Goal: Task Accomplishment & Management: Manage account settings

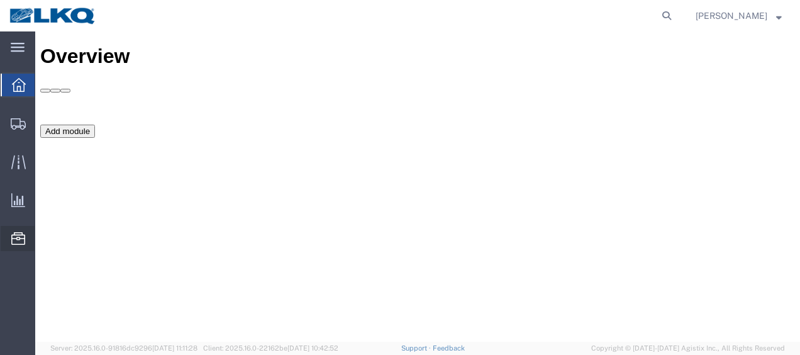
click at [0, 0] on span "Location Appointment" at bounding box center [0, 0] width 0 height 0
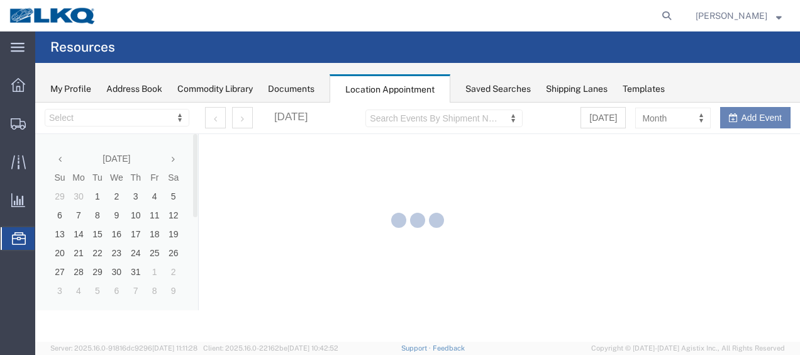
select select "27578"
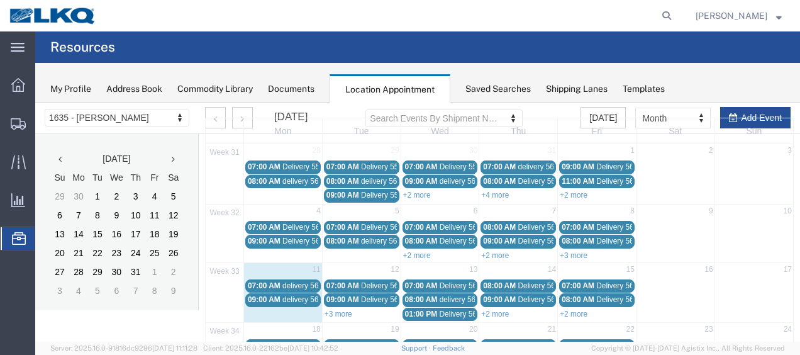
scroll to position [63, 0]
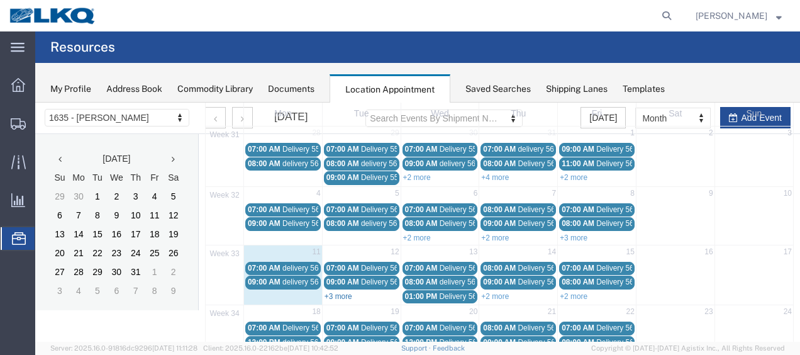
click at [350, 292] on link "+3 more" at bounding box center [339, 296] width 28 height 9
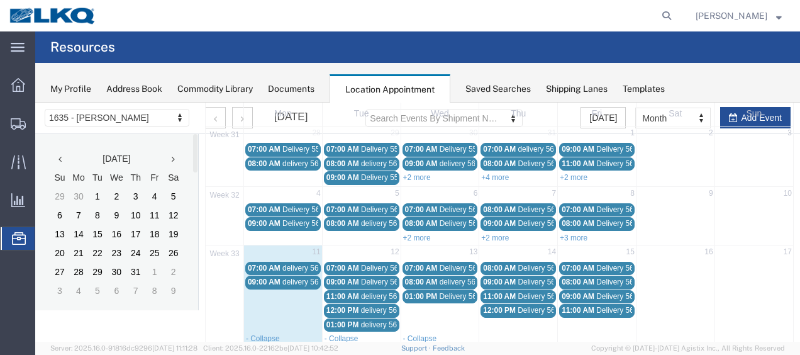
click at [297, 264] on span "delivery 56404834" at bounding box center [313, 268] width 61 height 9
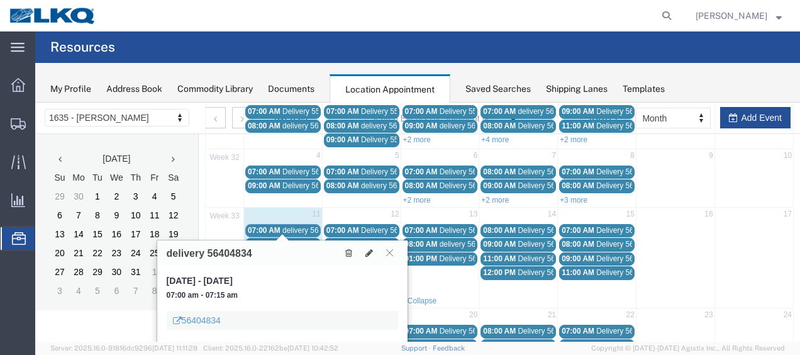
scroll to position [126, 0]
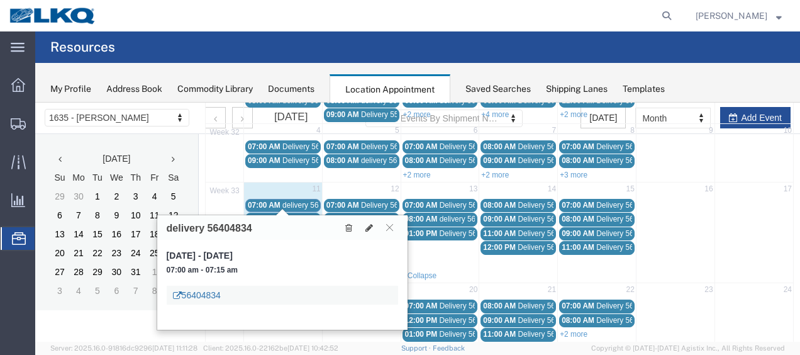
click at [208, 293] on link "56404834" at bounding box center [197, 295] width 48 height 13
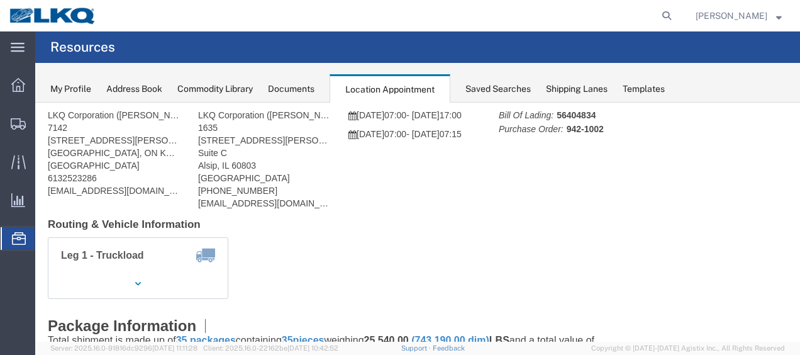
scroll to position [0, 0]
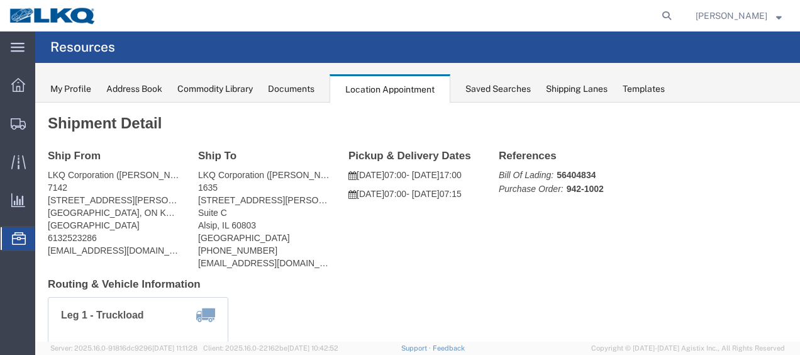
click at [289, 92] on div "Documents" at bounding box center [291, 88] width 47 height 13
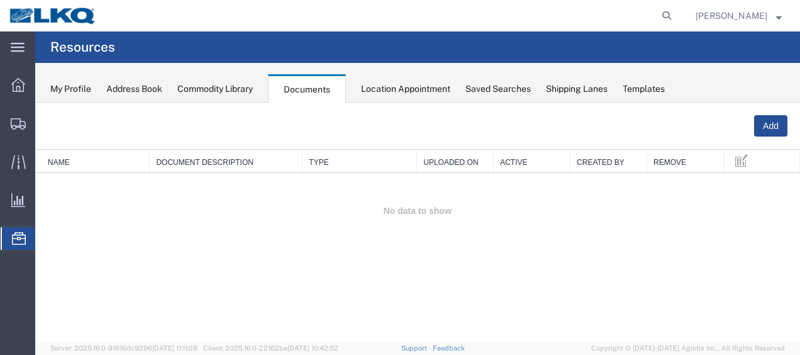
click at [396, 90] on div "Location Appointment" at bounding box center [405, 88] width 89 height 13
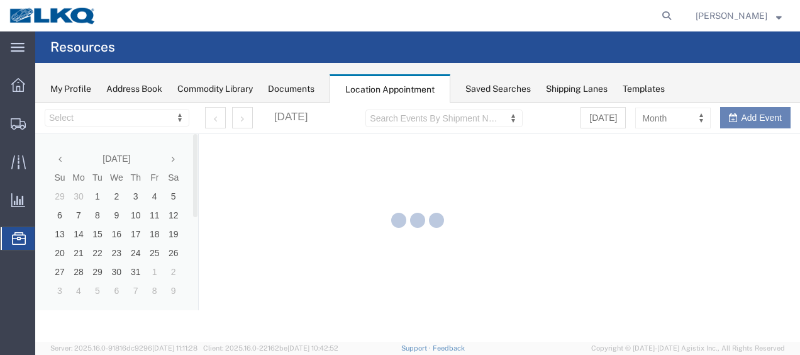
select select "27578"
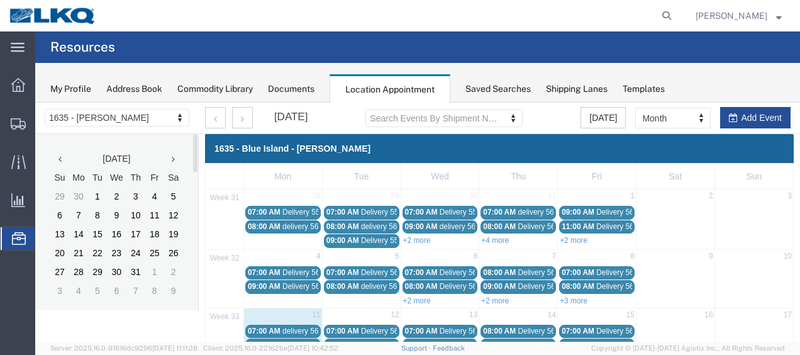
click at [269, 325] on link "07:00 AM delivery 56404834" at bounding box center [283, 331] width 76 height 13
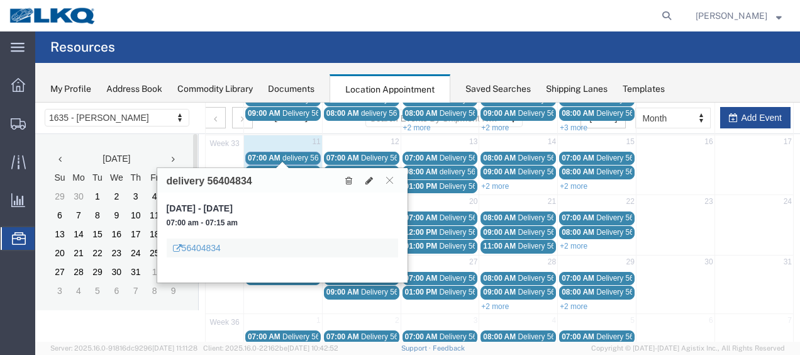
scroll to position [189, 0]
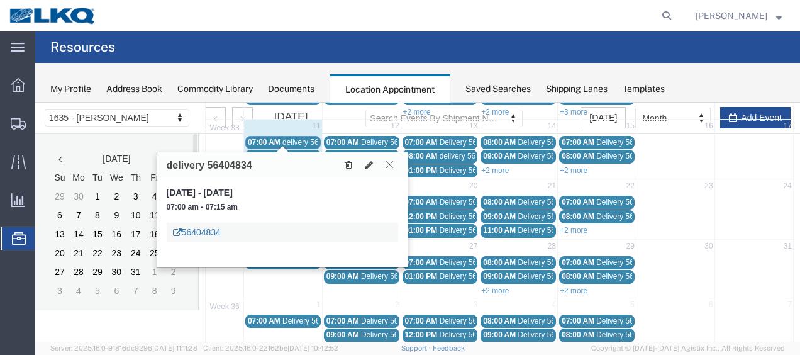
click at [213, 231] on link "56404834" at bounding box center [197, 232] width 48 height 13
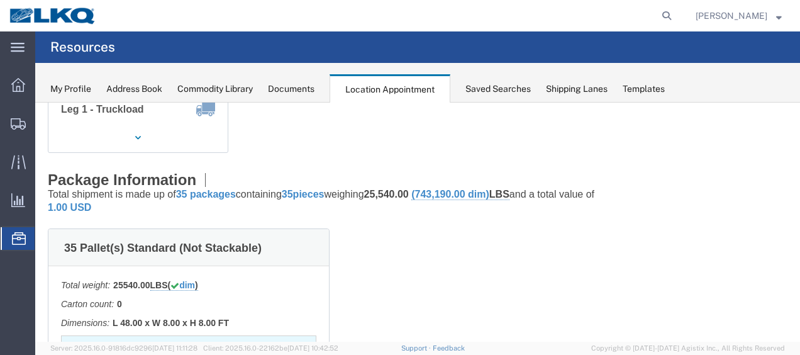
scroll to position [126, 0]
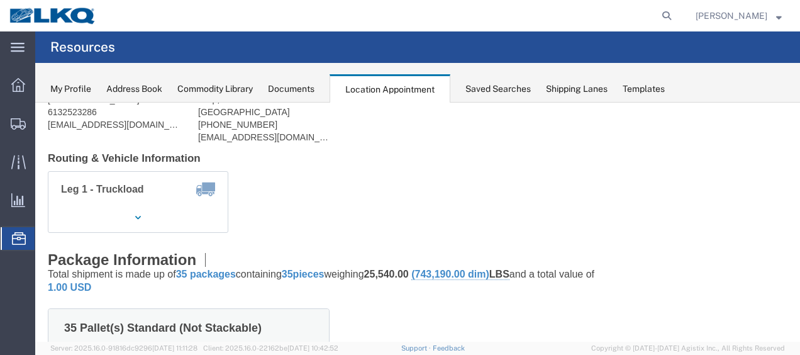
click h4 "Leg 1 - Truckload"
click icon "button"
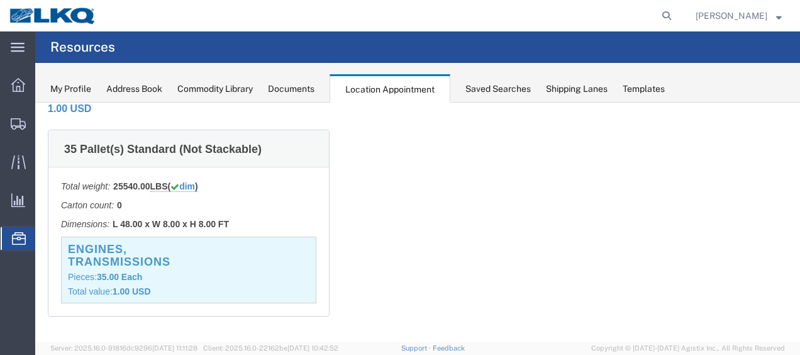
scroll to position [378, 0]
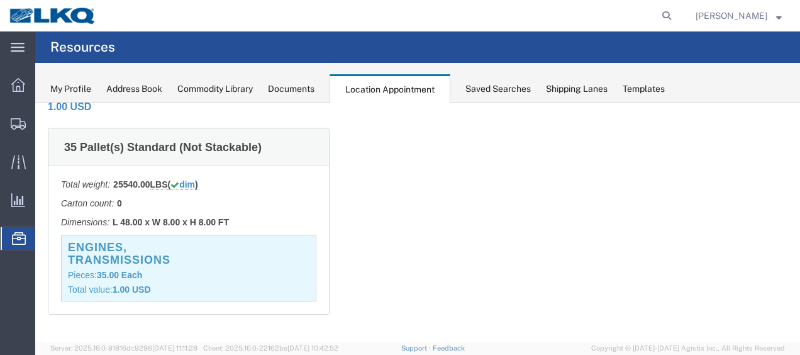
click h3 "Engines, Transmissions"
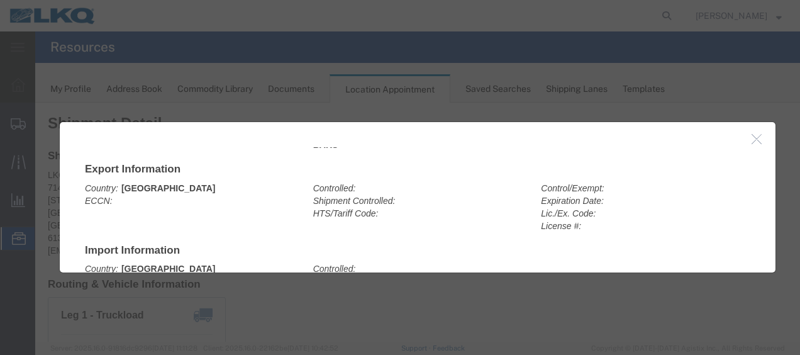
scroll to position [59, 0]
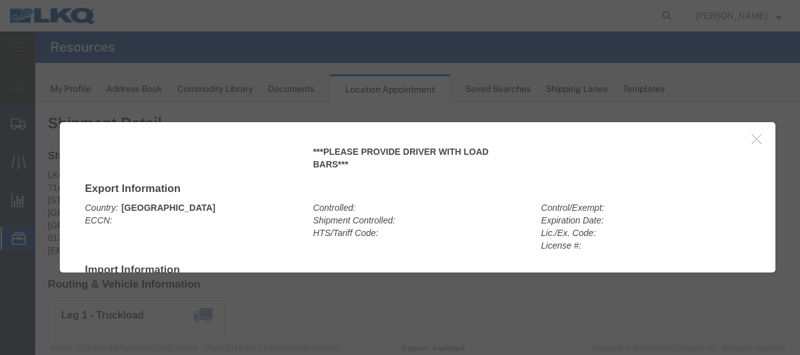
click icon "button"
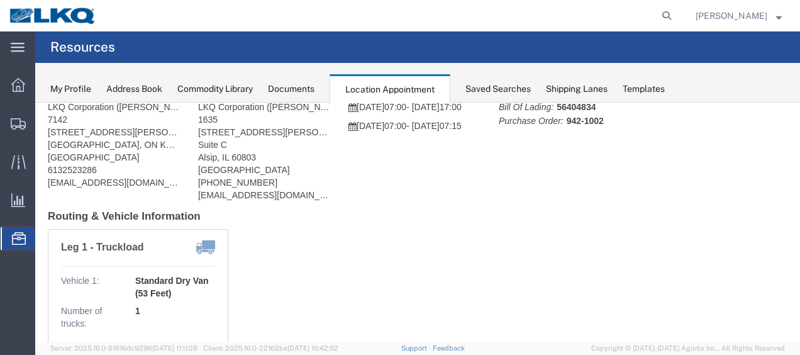
scroll to position [52, 0]
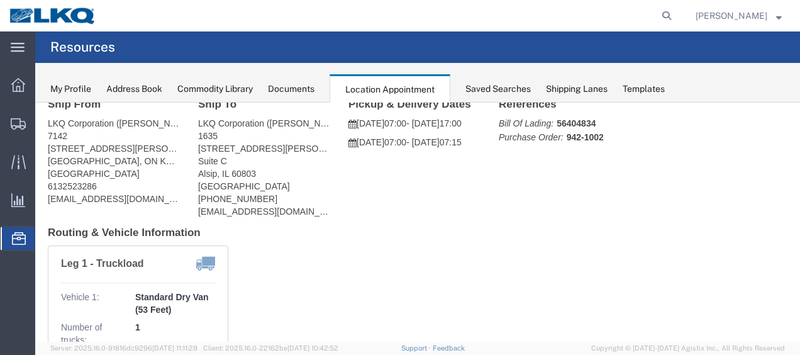
click at [296, 79] on div "My Profile Address Book Commodity Library Documents Location Appointment Saved …" at bounding box center [417, 83] width 765 height 40
click at [295, 88] on div "Documents" at bounding box center [291, 88] width 47 height 13
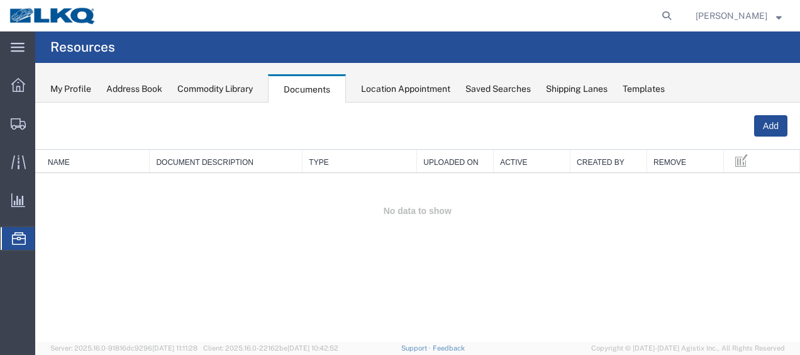
click at [405, 84] on div "Location Appointment" at bounding box center [405, 88] width 89 height 13
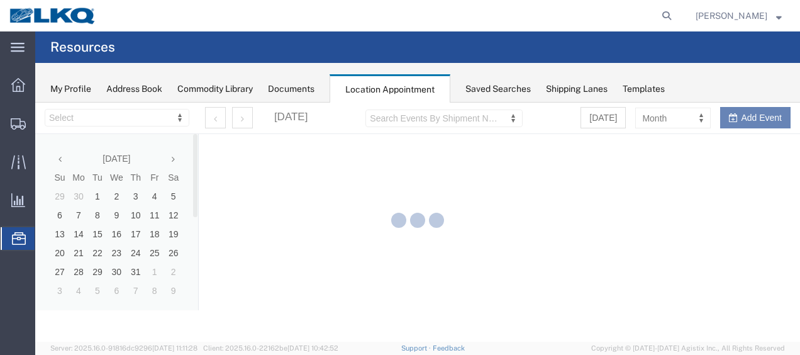
select select "27578"
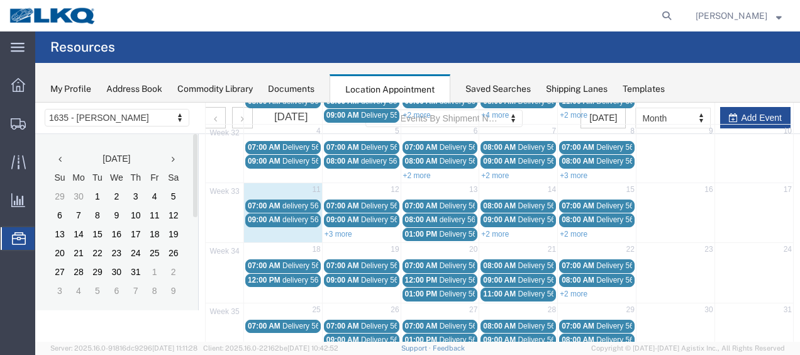
scroll to position [126, 0]
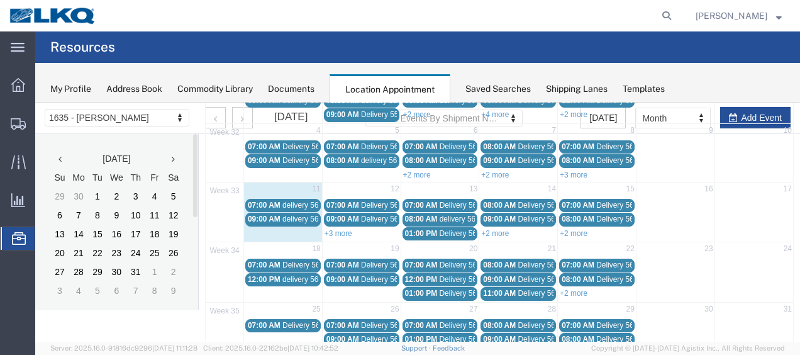
click at [290, 215] on span "delivery 56390650" at bounding box center [313, 219] width 61 height 9
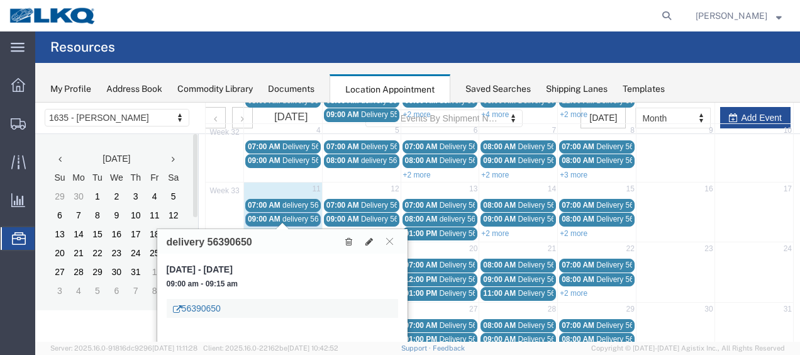
click at [191, 303] on link "56390650" at bounding box center [197, 308] width 48 height 13
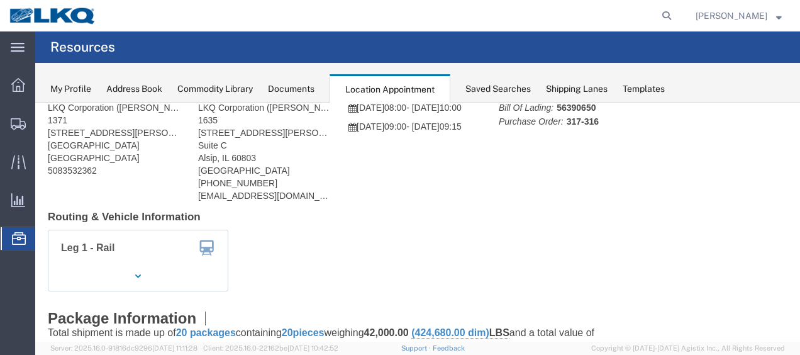
scroll to position [0, 0]
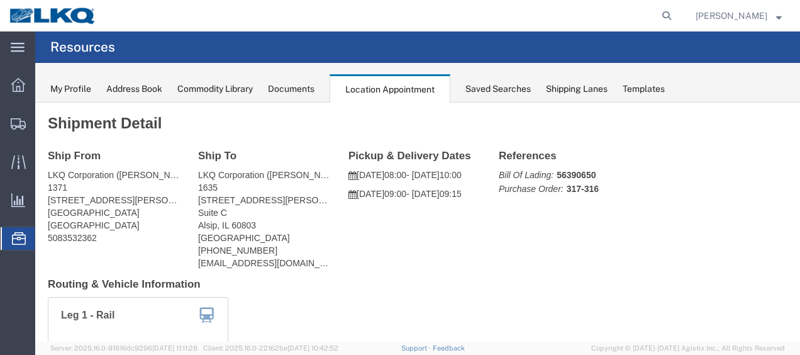
click at [300, 87] on div "Documents" at bounding box center [291, 88] width 47 height 13
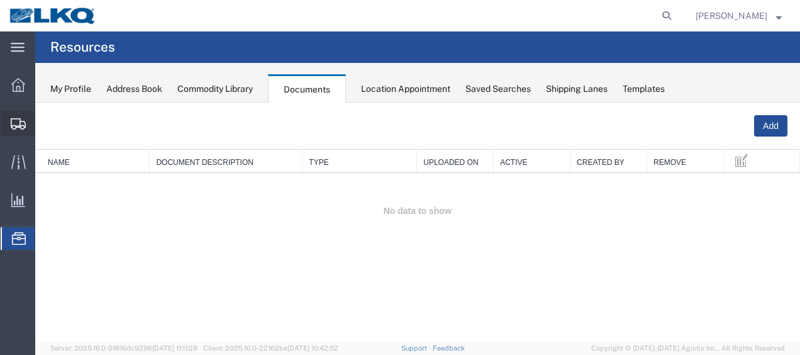
click at [0, 0] on span "Shipment Manager" at bounding box center [0, 0] width 0 height 0
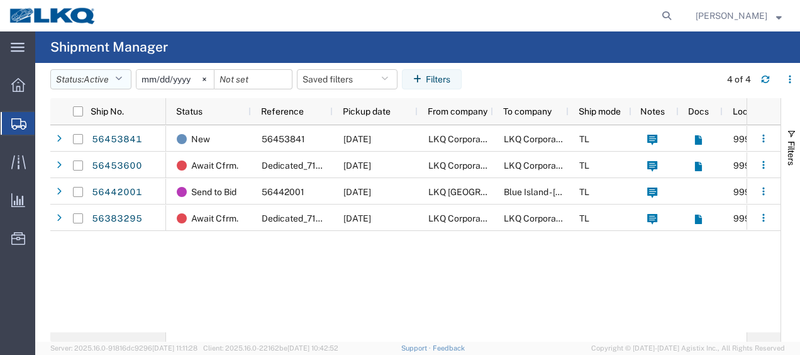
click at [83, 84] on button "Status: Active" at bounding box center [90, 79] width 81 height 20
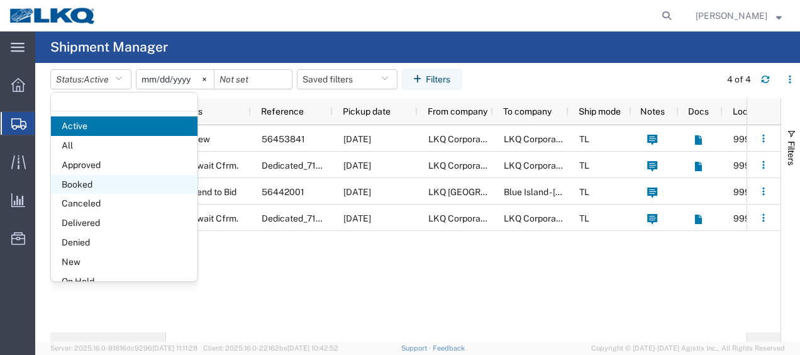
click at [89, 175] on span "Booked" at bounding box center [124, 185] width 147 height 20
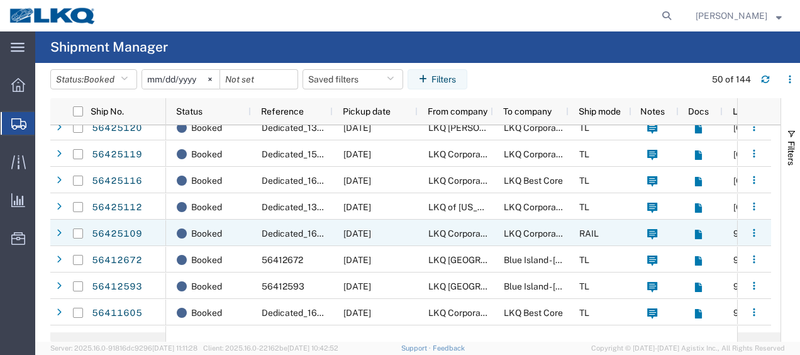
scroll to position [252, 0]
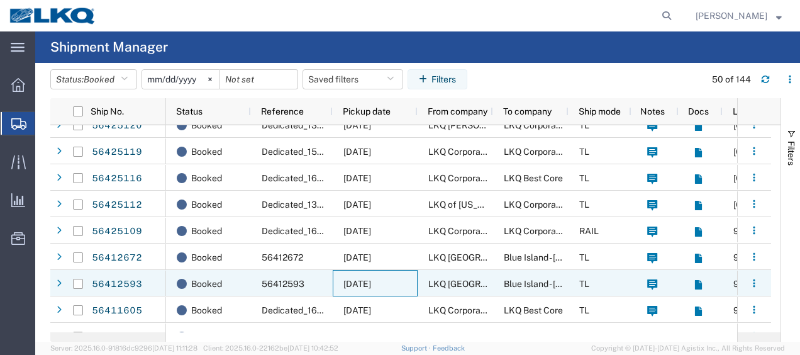
click at [371, 282] on span "[DATE]" at bounding box center [358, 284] width 28 height 10
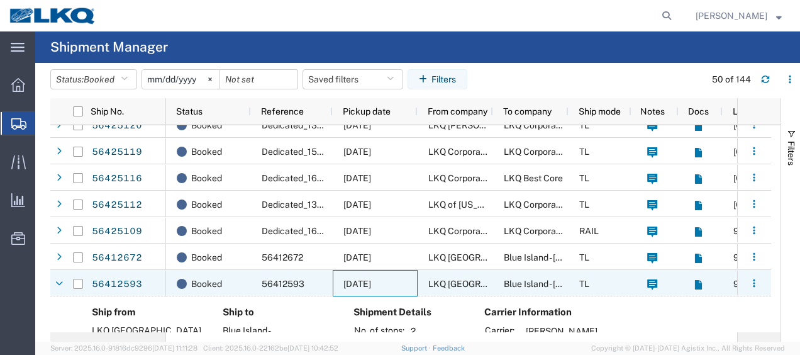
scroll to position [315, 0]
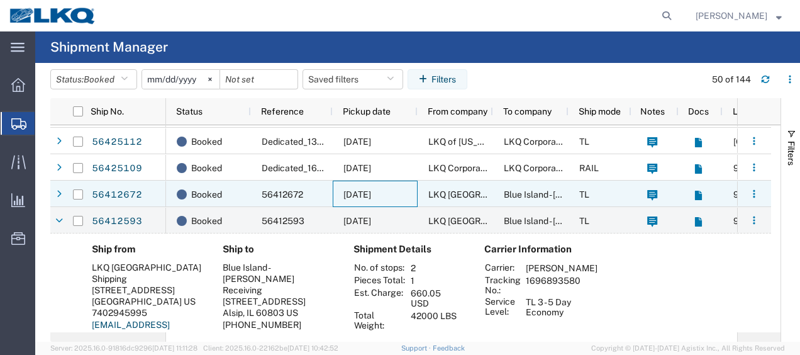
click at [371, 191] on span "[DATE]" at bounding box center [358, 194] width 28 height 10
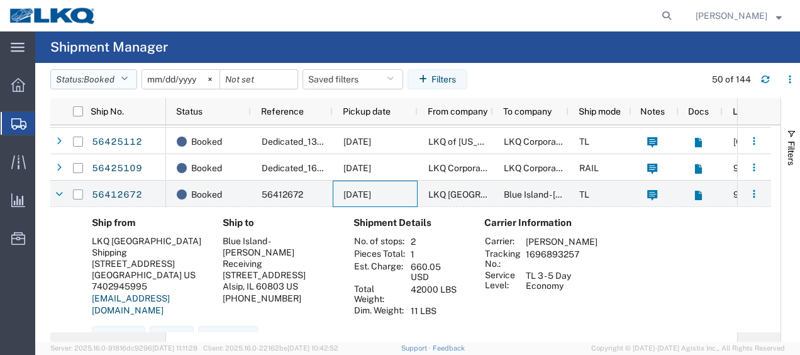
click at [102, 76] on span "Booked" at bounding box center [99, 79] width 31 height 10
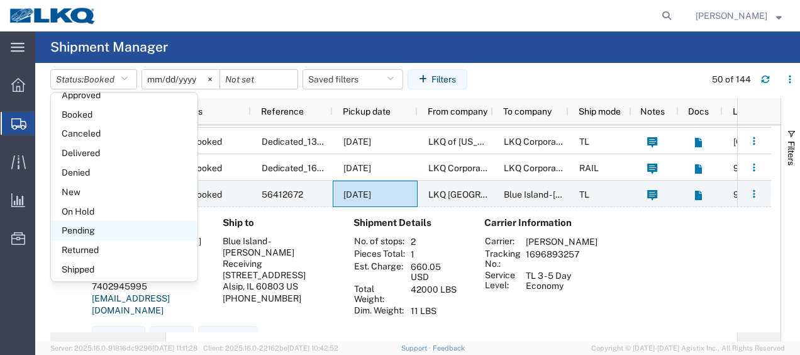
scroll to position [72, 0]
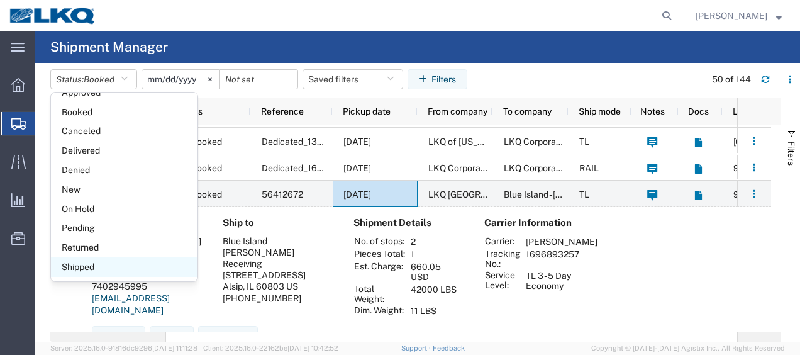
click at [101, 267] on span "Shipped" at bounding box center [124, 267] width 147 height 20
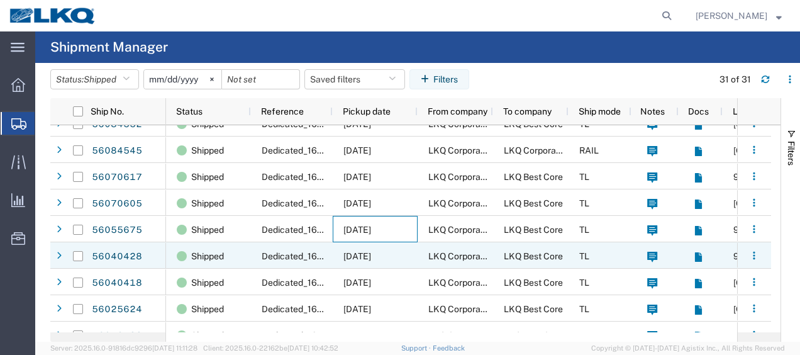
scroll to position [342, 0]
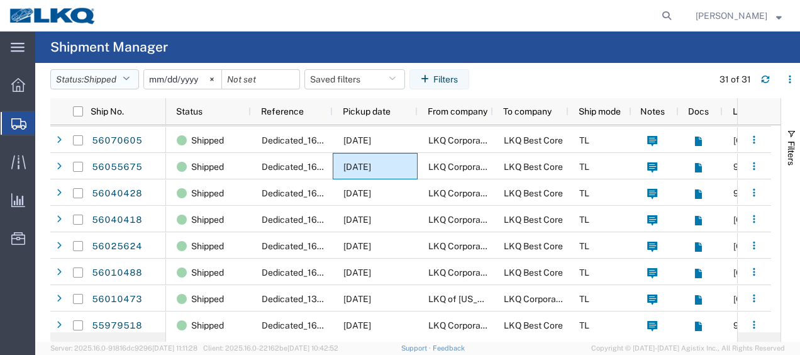
click at [115, 74] on span "Shipped" at bounding box center [100, 79] width 33 height 10
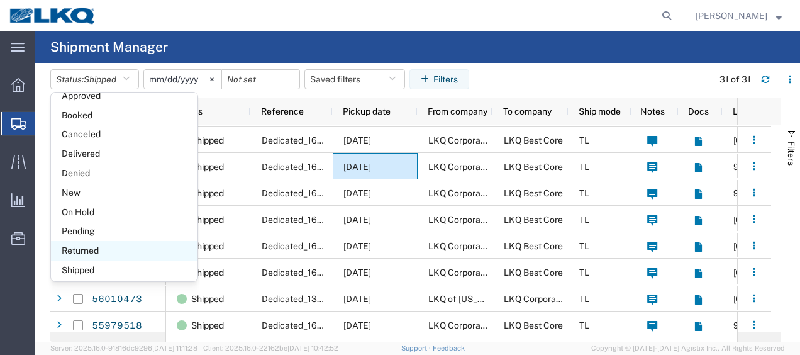
scroll to position [72, 0]
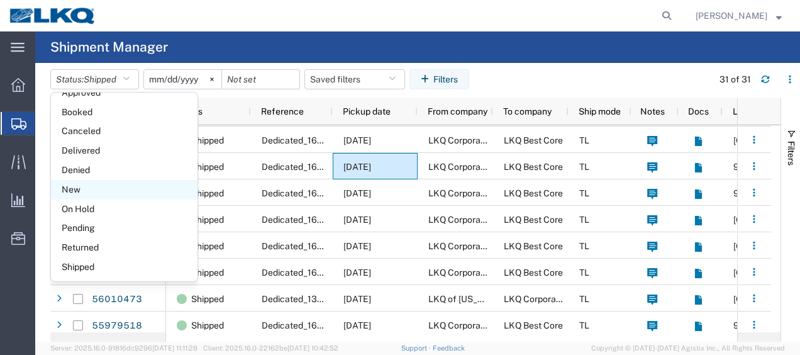
click at [104, 182] on span "New" at bounding box center [124, 190] width 147 height 20
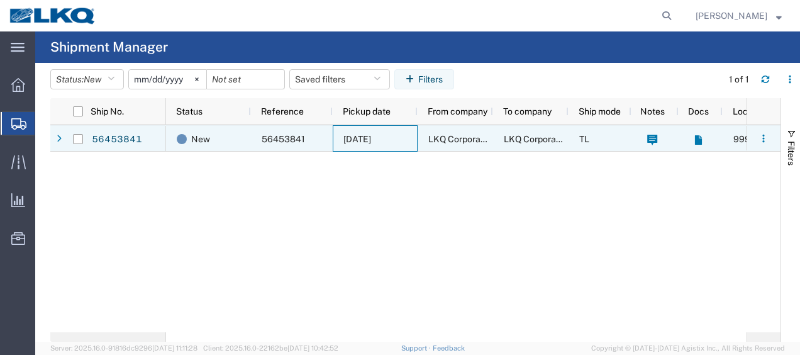
click at [371, 141] on span "[DATE]" at bounding box center [358, 139] width 28 height 10
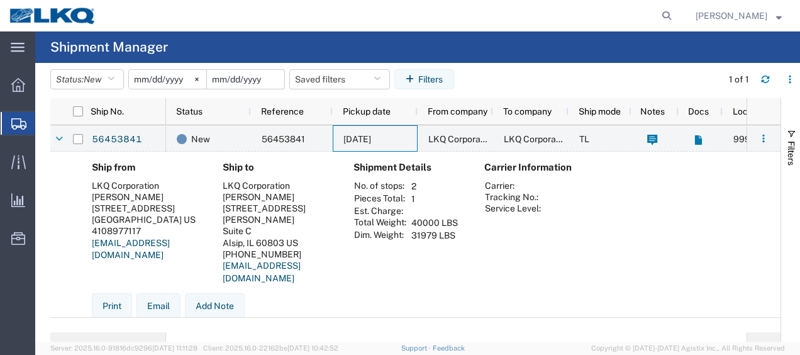
click at [264, 81] on input "date" at bounding box center [245, 79] width 77 height 19
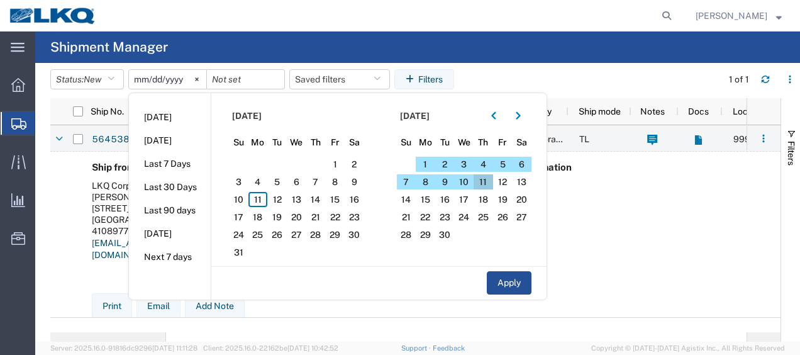
click at [487, 175] on span "11" at bounding box center [484, 181] width 20 height 15
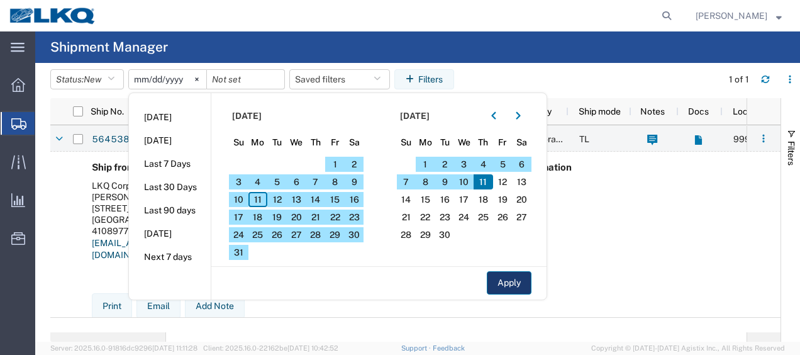
click at [521, 280] on button "Apply" at bounding box center [509, 282] width 45 height 23
type input "[DATE]"
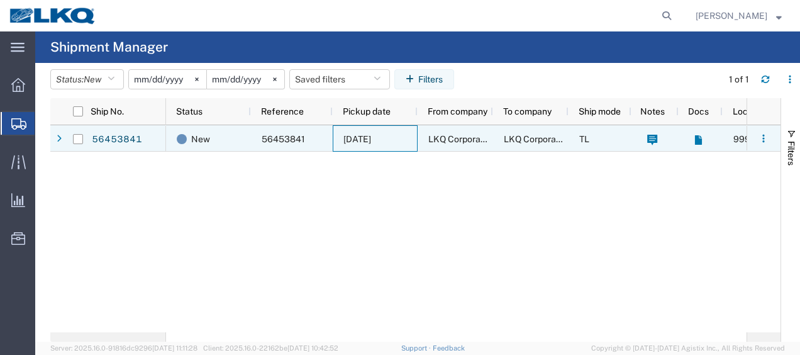
click at [266, 137] on span "56453841" at bounding box center [283, 139] width 43 height 10
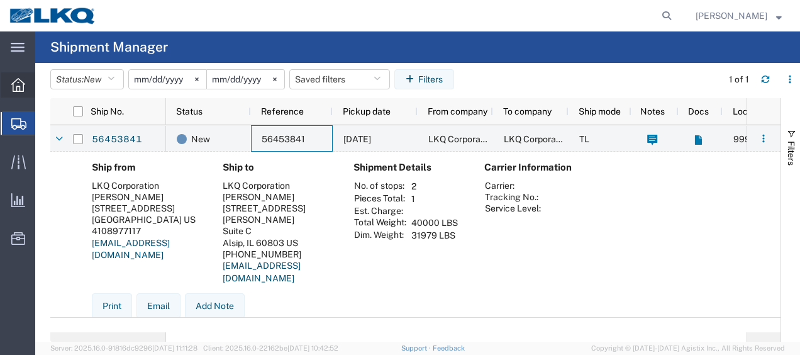
click at [9, 83] on div at bounding box center [18, 84] width 35 height 25
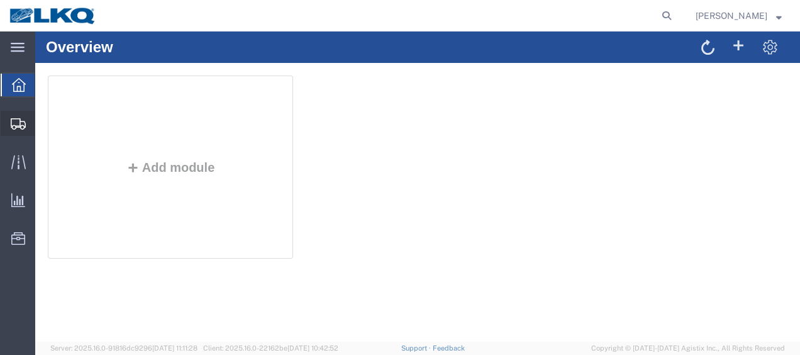
click at [0, 0] on span "Shipment Manager" at bounding box center [0, 0] width 0 height 0
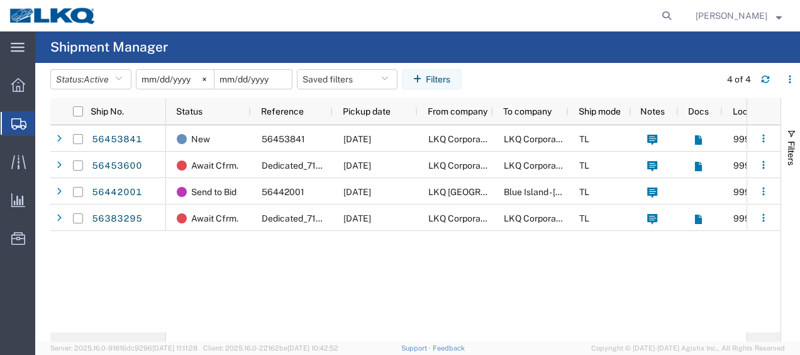
click at [260, 79] on input "date" at bounding box center [253, 79] width 77 height 19
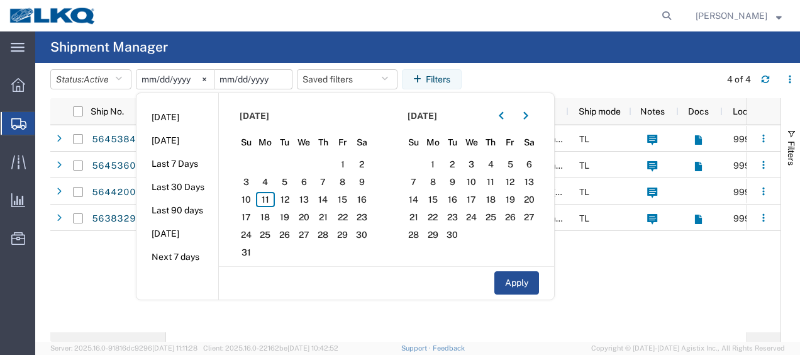
click at [266, 78] on input "date" at bounding box center [253, 79] width 77 height 19
click at [290, 83] on div at bounding box center [254, 79] width 78 height 20
click at [252, 83] on input "date" at bounding box center [253, 79] width 77 height 19
click at [180, 117] on li "[DATE]" at bounding box center [178, 117] width 82 height 23
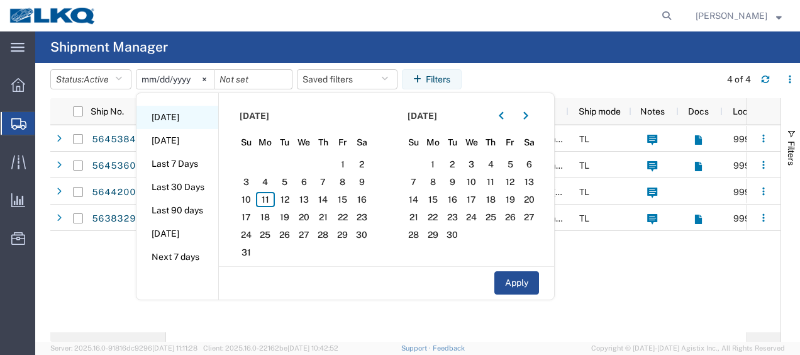
type input "[DATE]"
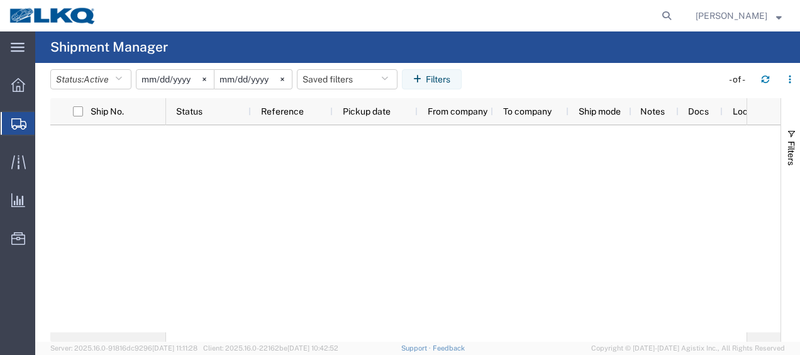
click at [198, 81] on input "[DATE]" at bounding box center [175, 79] width 77 height 19
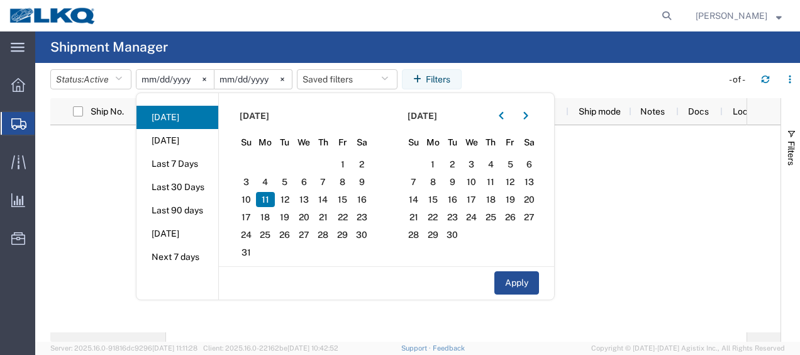
click at [271, 198] on span "11" at bounding box center [266, 199] width 20 height 15
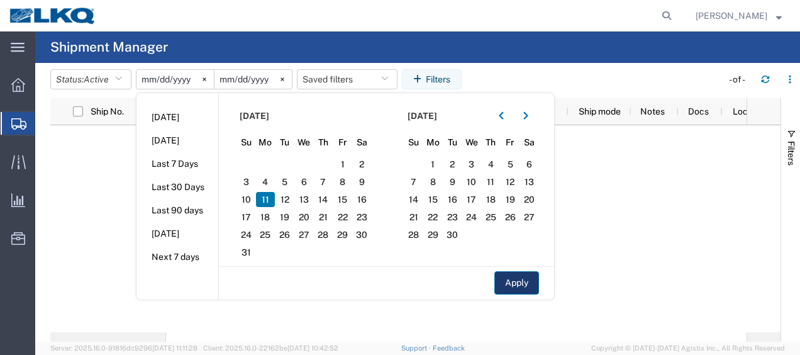
click at [528, 284] on button "Apply" at bounding box center [517, 282] width 45 height 23
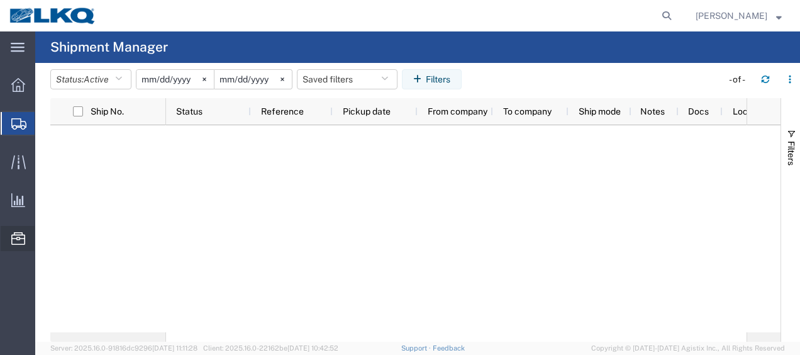
click at [0, 0] on span "Location Appointment" at bounding box center [0, 0] width 0 height 0
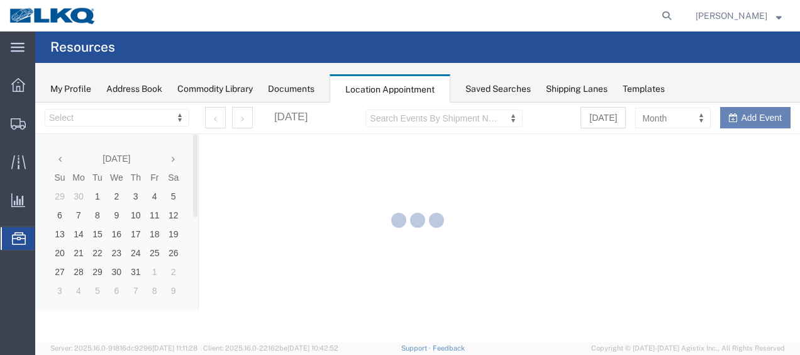
select select "27578"
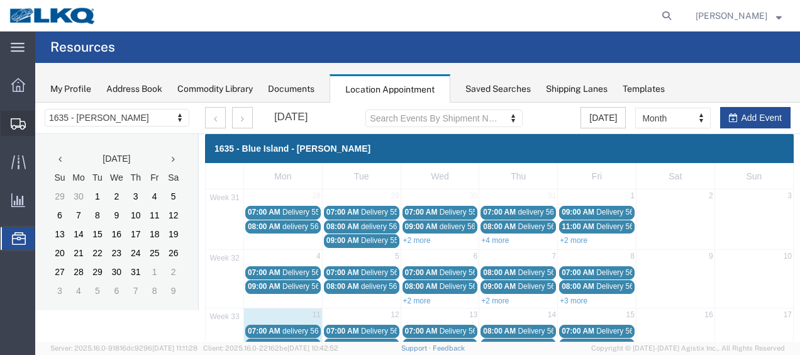
click at [0, 0] on span "Shipment Manager" at bounding box center [0, 0] width 0 height 0
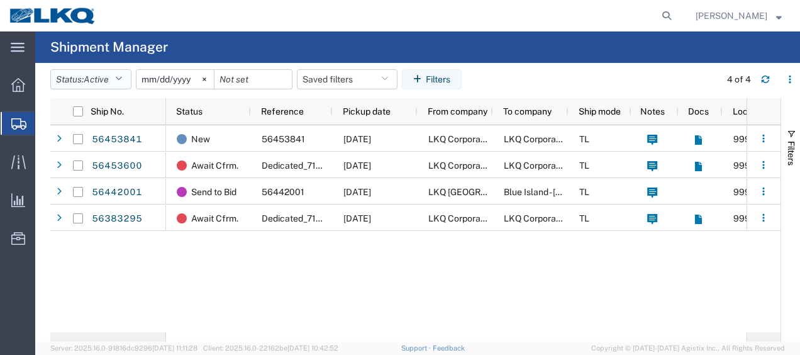
click at [118, 78] on icon "button" at bounding box center [118, 79] width 7 height 9
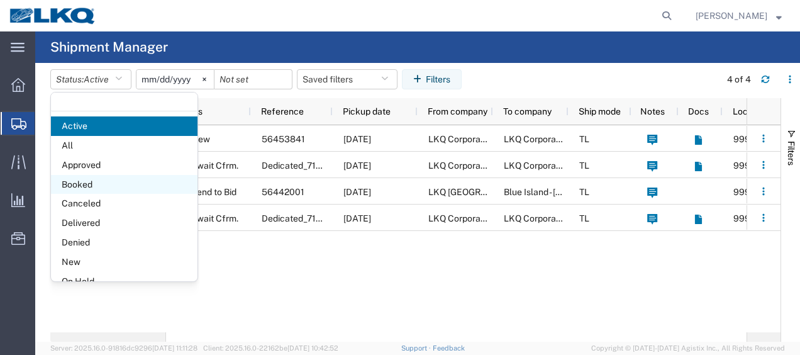
click at [82, 181] on span "Booked" at bounding box center [124, 185] width 147 height 20
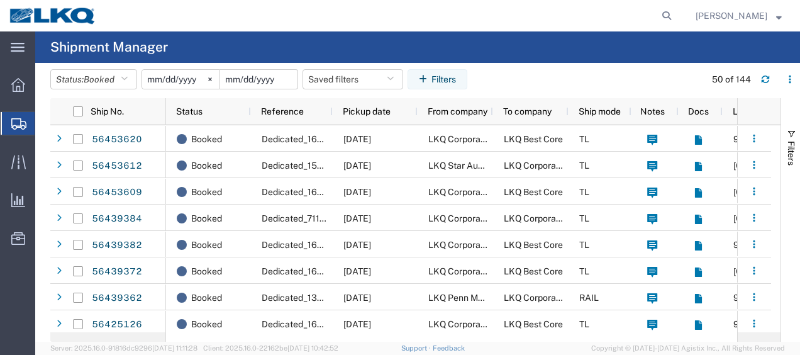
click at [278, 81] on input "date" at bounding box center [258, 79] width 77 height 19
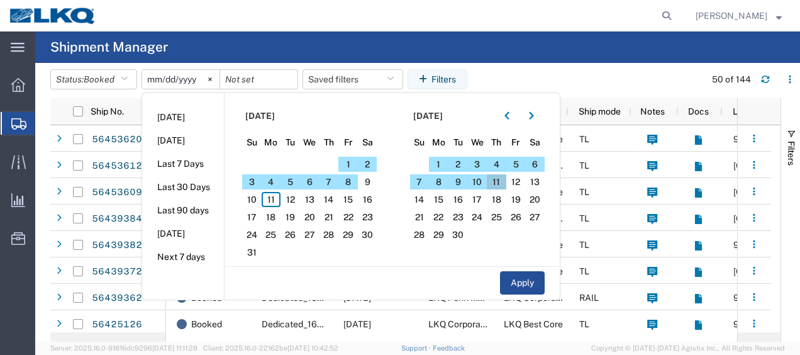
click at [506, 184] on span "11" at bounding box center [497, 181] width 20 height 15
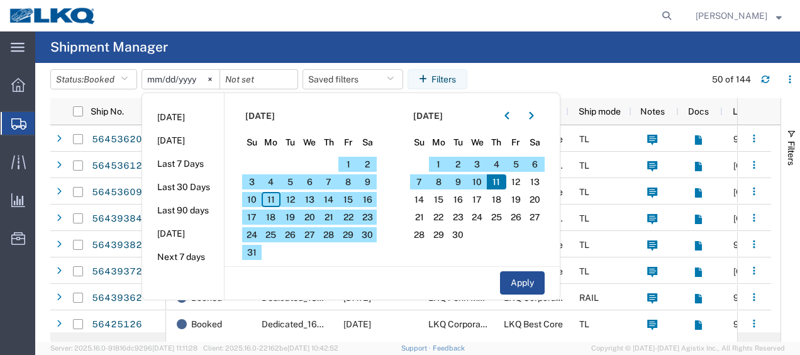
click at [506, 184] on span "11" at bounding box center [497, 181] width 20 height 15
click at [503, 182] on span "11" at bounding box center [497, 181] width 20 height 15
click at [269, 81] on input "date" at bounding box center [258, 79] width 77 height 19
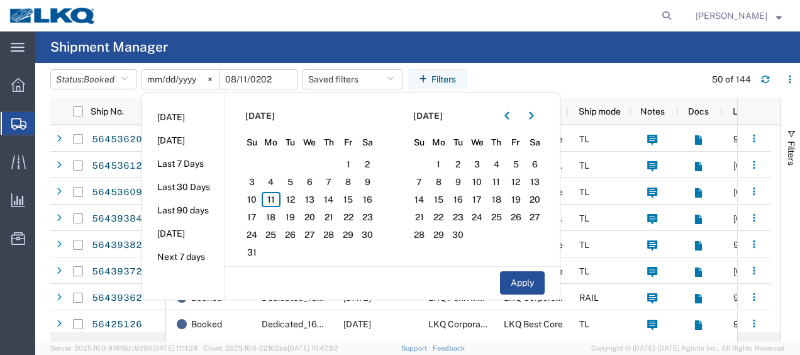
type input "[DATE]"
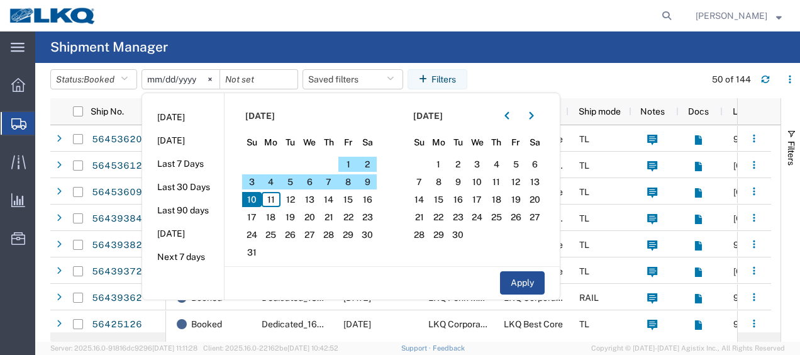
click at [189, 78] on input "[DATE]" at bounding box center [180, 79] width 77 height 19
click at [169, 76] on input "[DATE]" at bounding box center [180, 79] width 77 height 19
click at [158, 76] on input "[DATE]" at bounding box center [180, 79] width 77 height 19
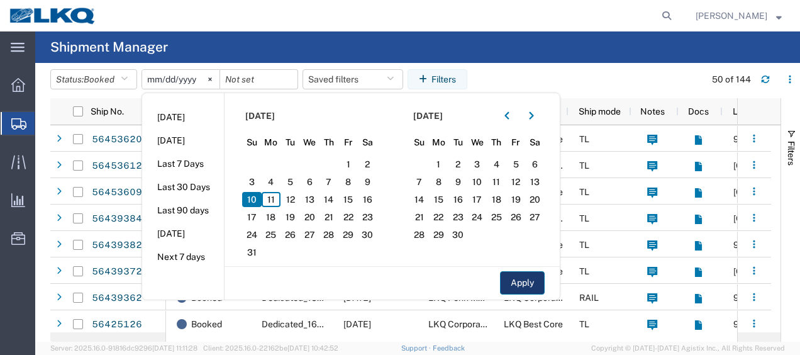
click at [519, 279] on button "Apply" at bounding box center [522, 282] width 45 height 23
type input "[DATE]"
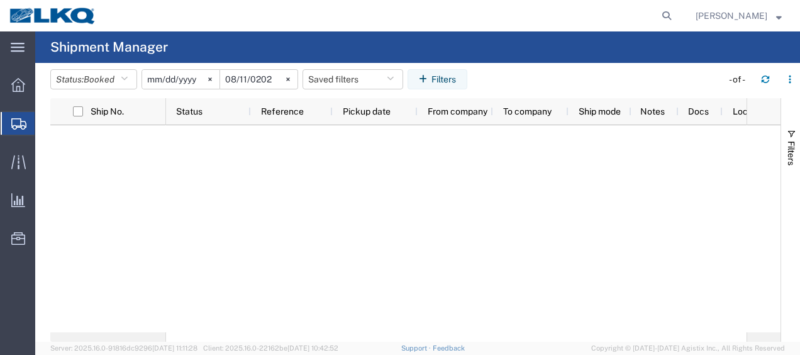
click at [252, 76] on input "[DATE]" at bounding box center [258, 79] width 77 height 19
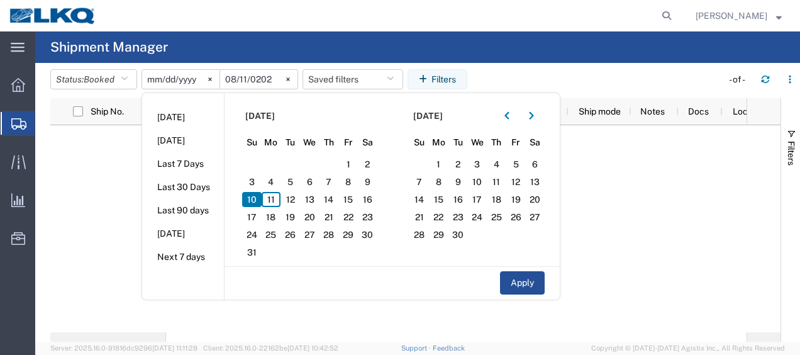
click at [170, 74] on input "[DATE]" at bounding box center [180, 79] width 77 height 19
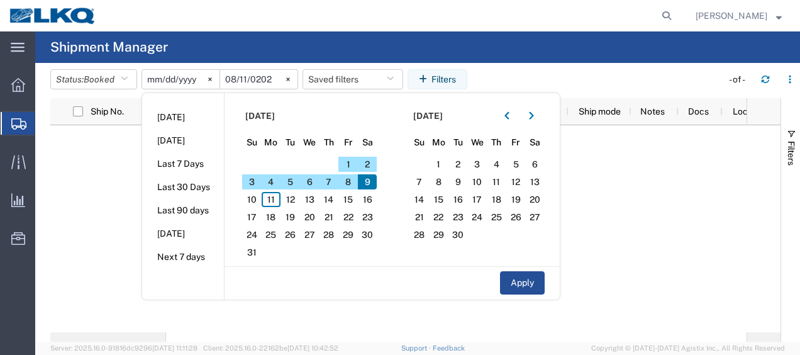
type input "[DATE]"
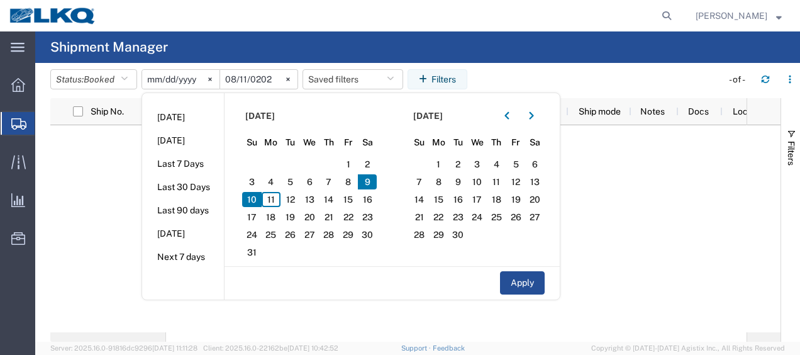
click at [255, 77] on input "[DATE]" at bounding box center [258, 79] width 77 height 19
click at [254, 77] on input "[DATE]" at bounding box center [258, 79] width 77 height 19
click at [250, 76] on input "[DATE]" at bounding box center [258, 79] width 77 height 19
click at [517, 286] on button "Apply" at bounding box center [522, 282] width 45 height 23
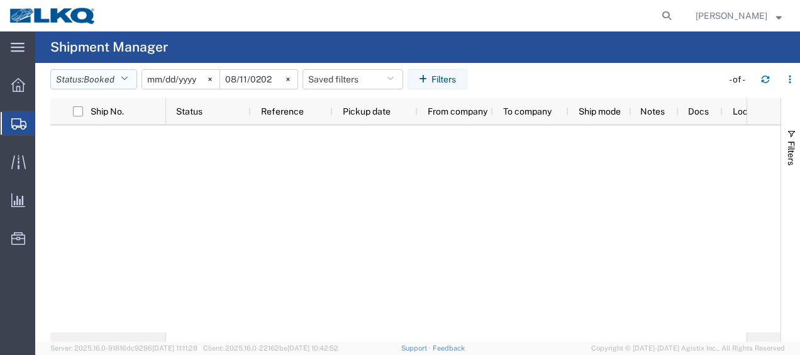
click at [127, 80] on icon "button" at bounding box center [124, 79] width 7 height 9
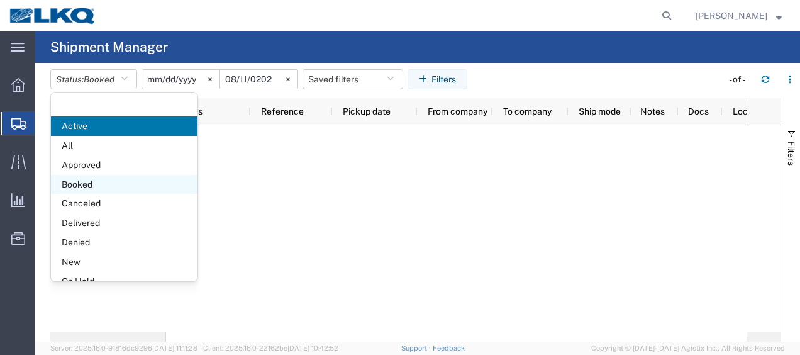
click at [86, 188] on span "Booked" at bounding box center [124, 185] width 147 height 20
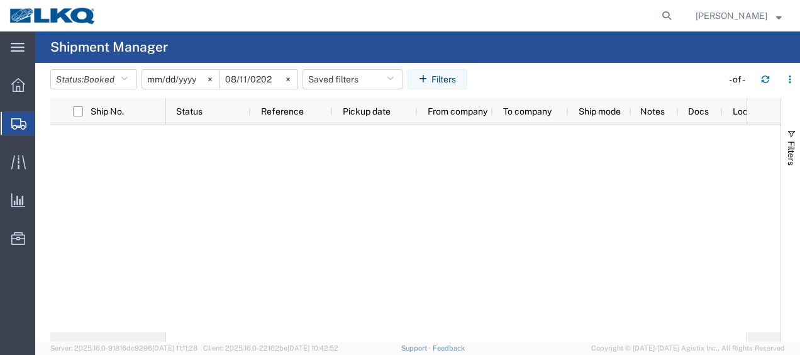
click at [176, 81] on input "[DATE]" at bounding box center [180, 79] width 77 height 19
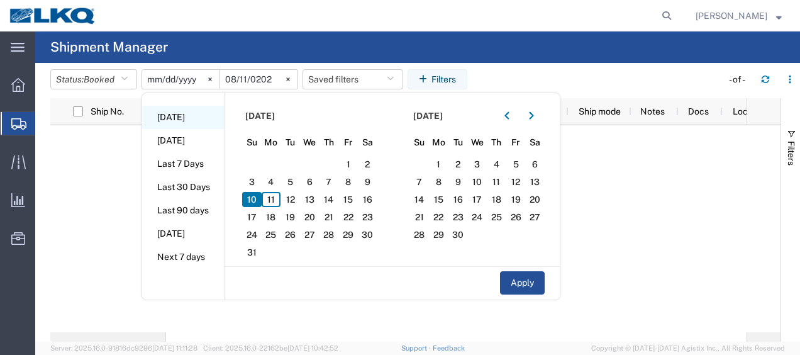
click at [177, 115] on li "[DATE]" at bounding box center [183, 117] width 82 height 23
type input "[DATE]"
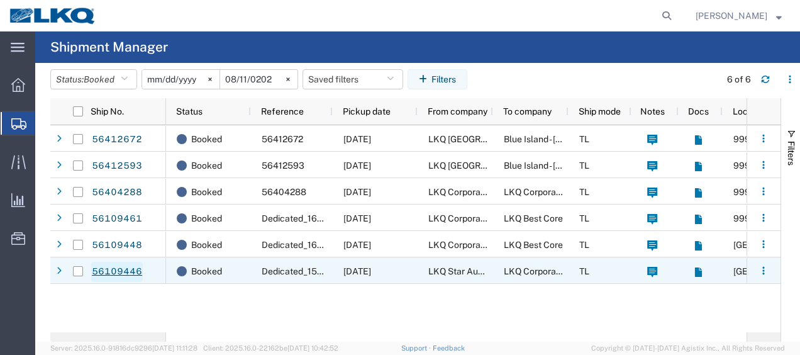
click at [135, 267] on link "56109446" at bounding box center [117, 272] width 52 height 20
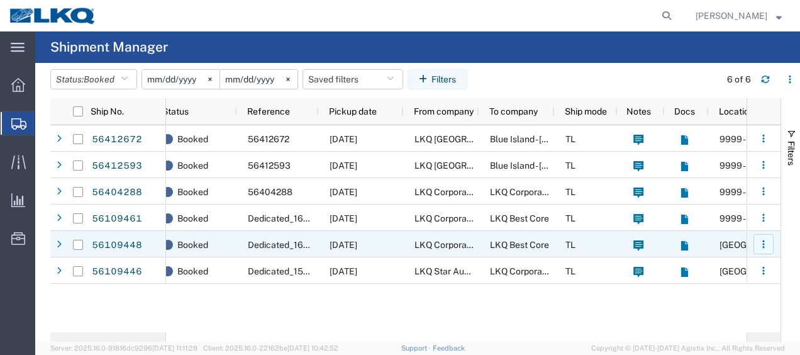
click at [760, 244] on icon "button" at bounding box center [763, 244] width 9 height 9
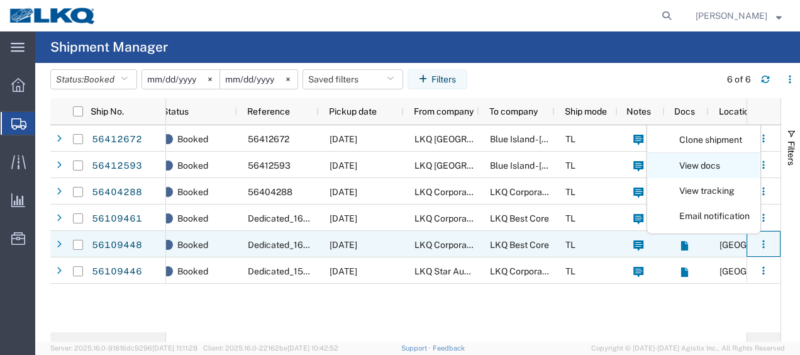
click at [707, 165] on link "View docs" at bounding box center [704, 166] width 112 height 23
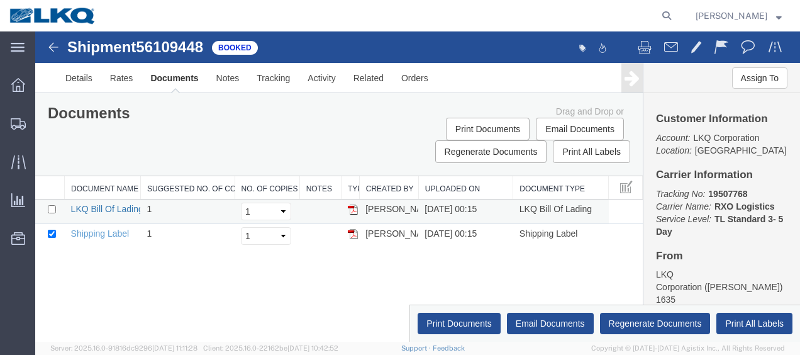
click at [99, 206] on link "LKQ Bill Of Lading" at bounding box center [107, 209] width 72 height 10
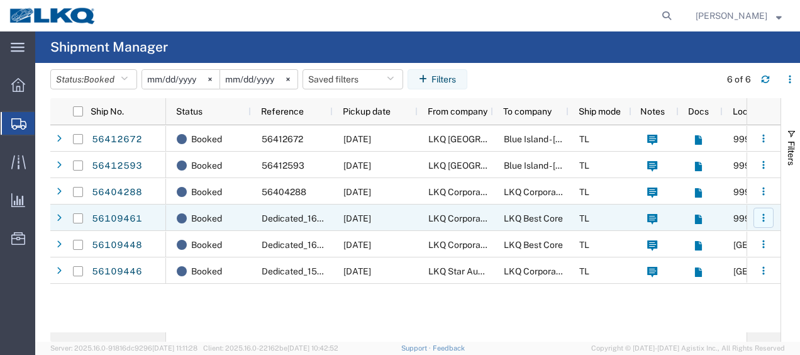
click at [770, 218] on button "button" at bounding box center [764, 218] width 20 height 20
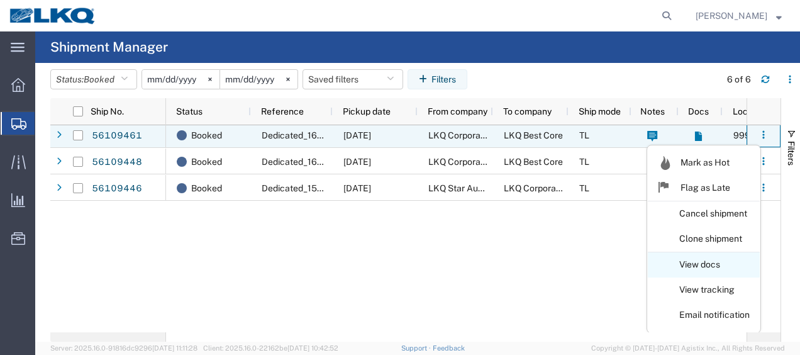
click at [703, 263] on link "View docs" at bounding box center [704, 265] width 112 height 23
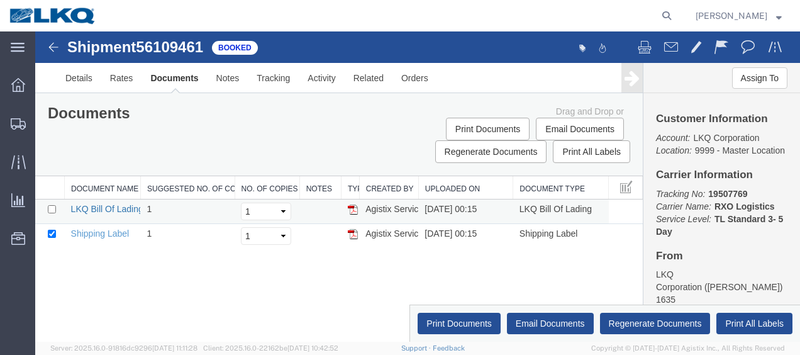
click at [93, 206] on link "LKQ Bill Of Lading" at bounding box center [107, 209] width 72 height 10
click at [13, 84] on icon at bounding box center [18, 85] width 14 height 14
